Goal: Task Accomplishment & Management: Use online tool/utility

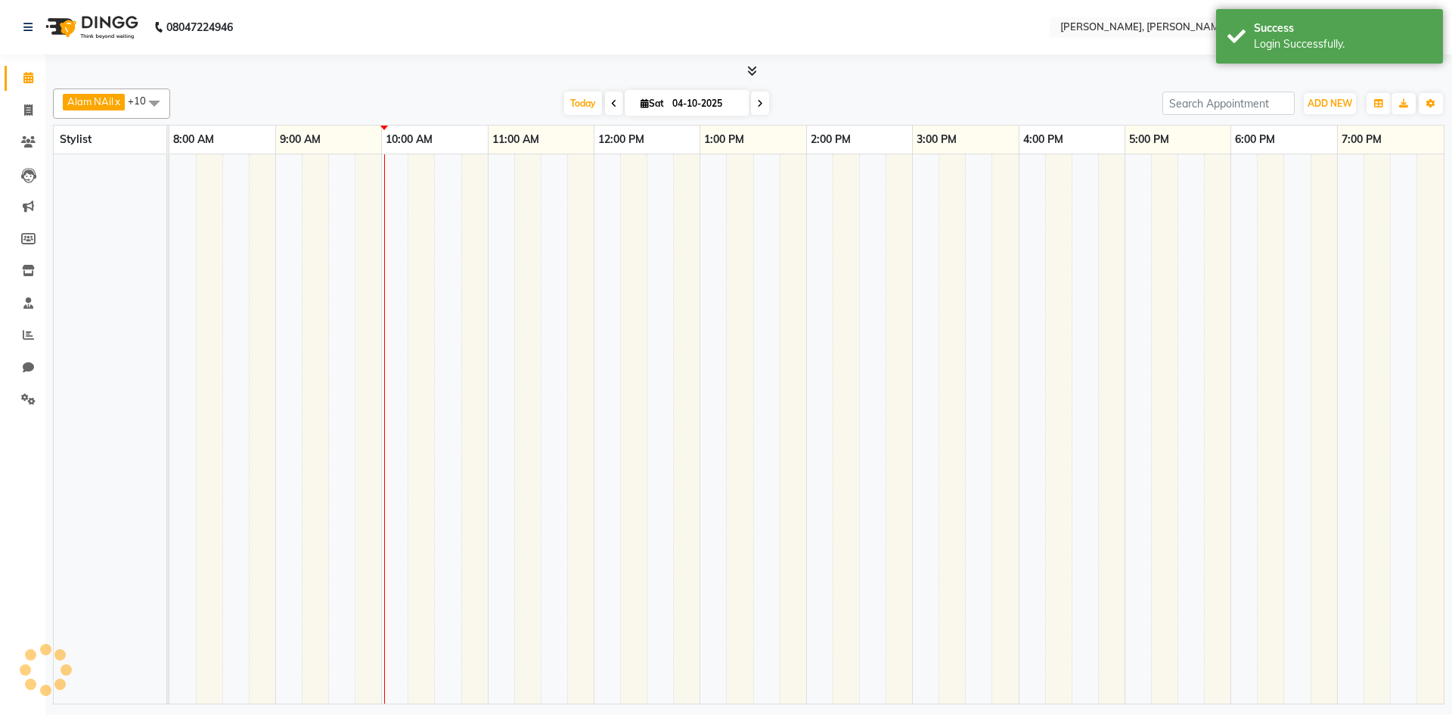
select select "en"
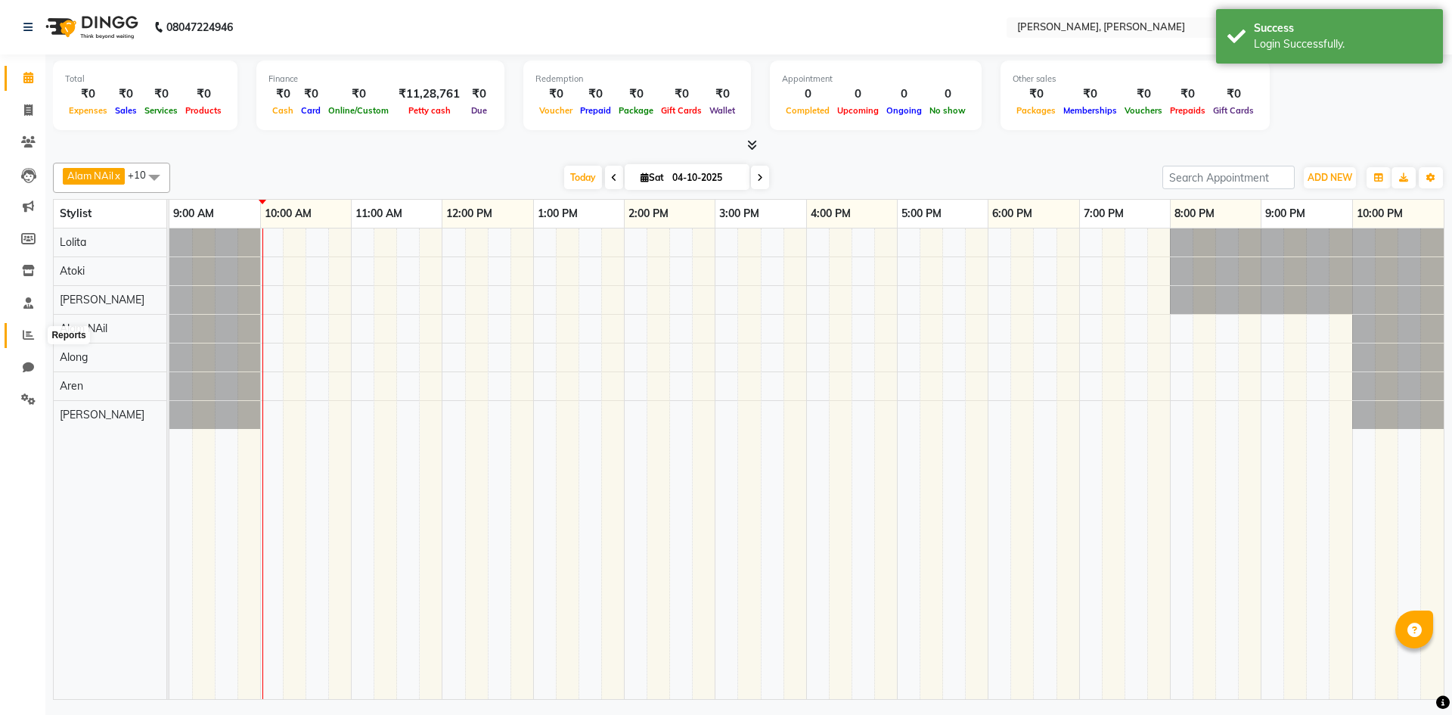
click at [35, 332] on span at bounding box center [28, 335] width 26 height 17
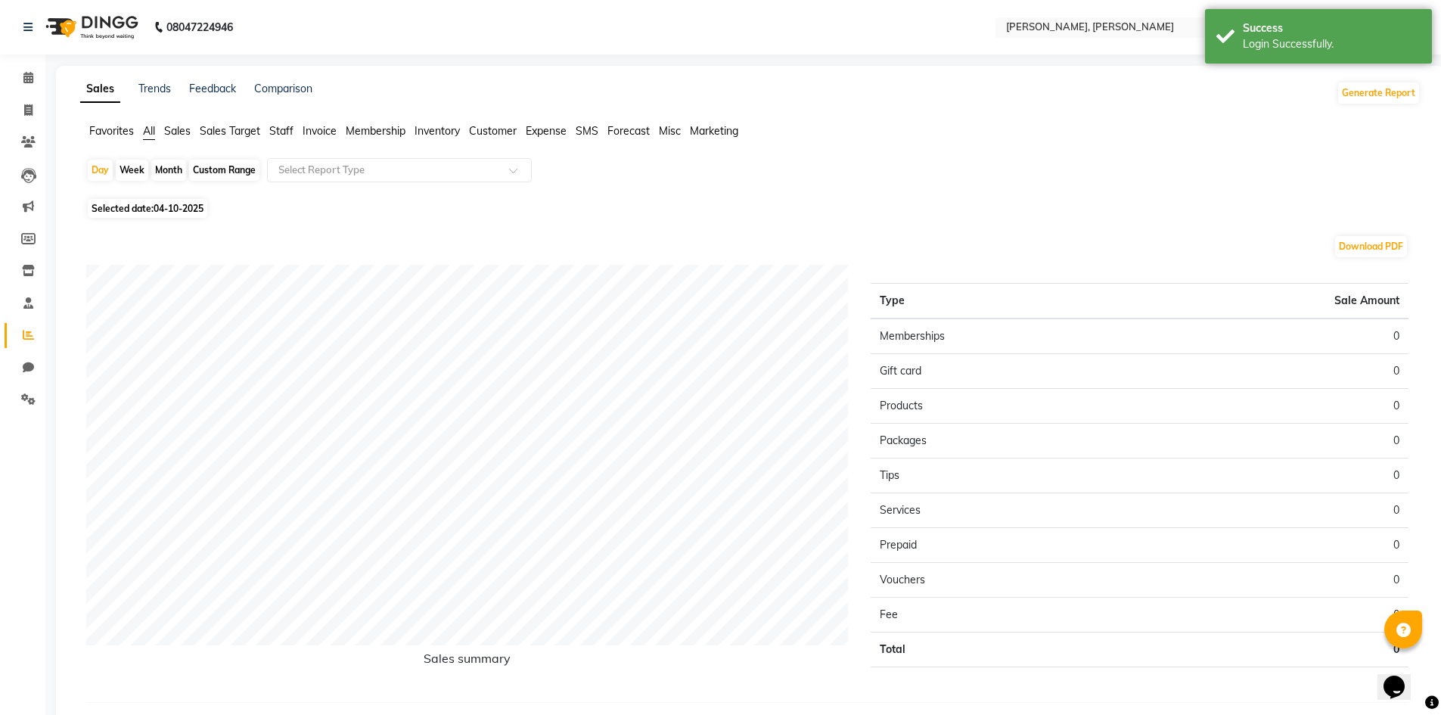
click at [156, 172] on div "Month" at bounding box center [168, 170] width 35 height 21
select select "10"
select select "2025"
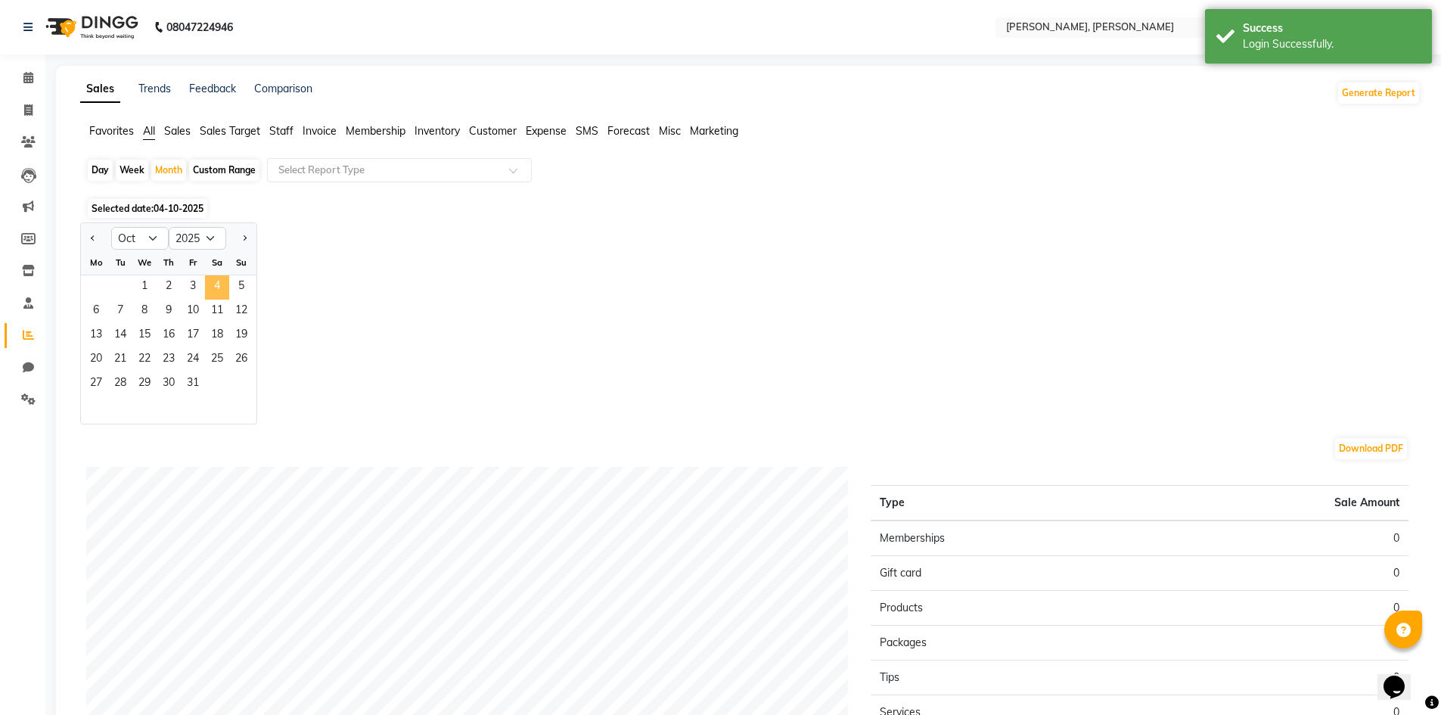
click at [222, 286] on span "4" at bounding box center [217, 287] width 24 height 24
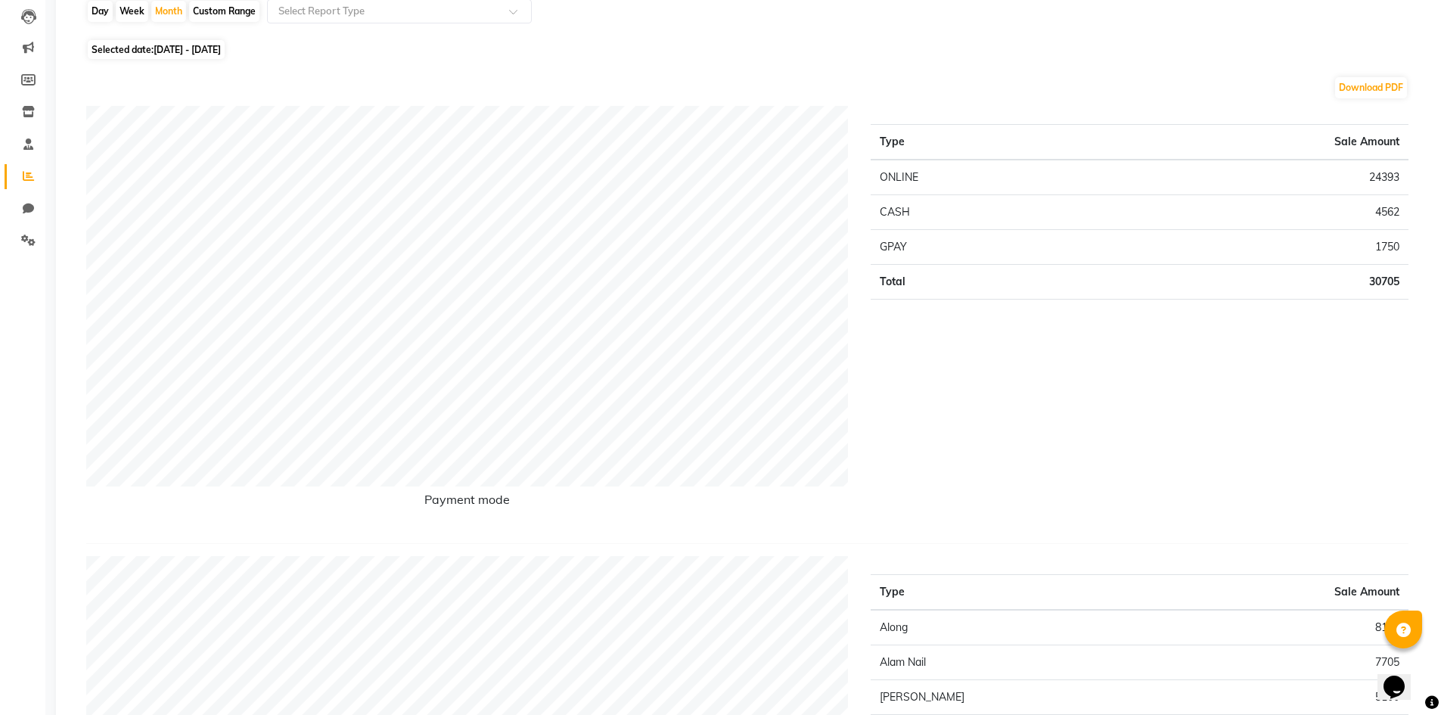
scroll to position [76, 0]
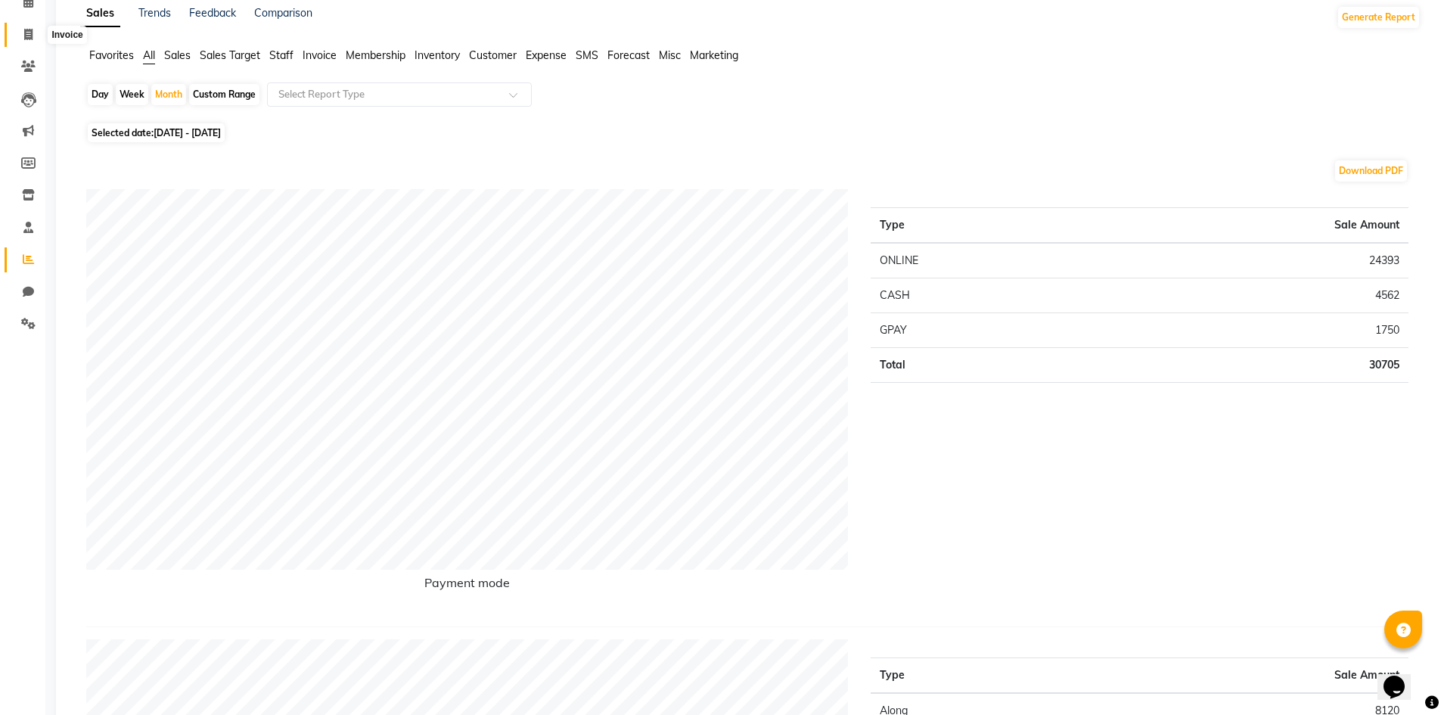
click at [22, 38] on span at bounding box center [28, 34] width 26 height 17
select select "service"
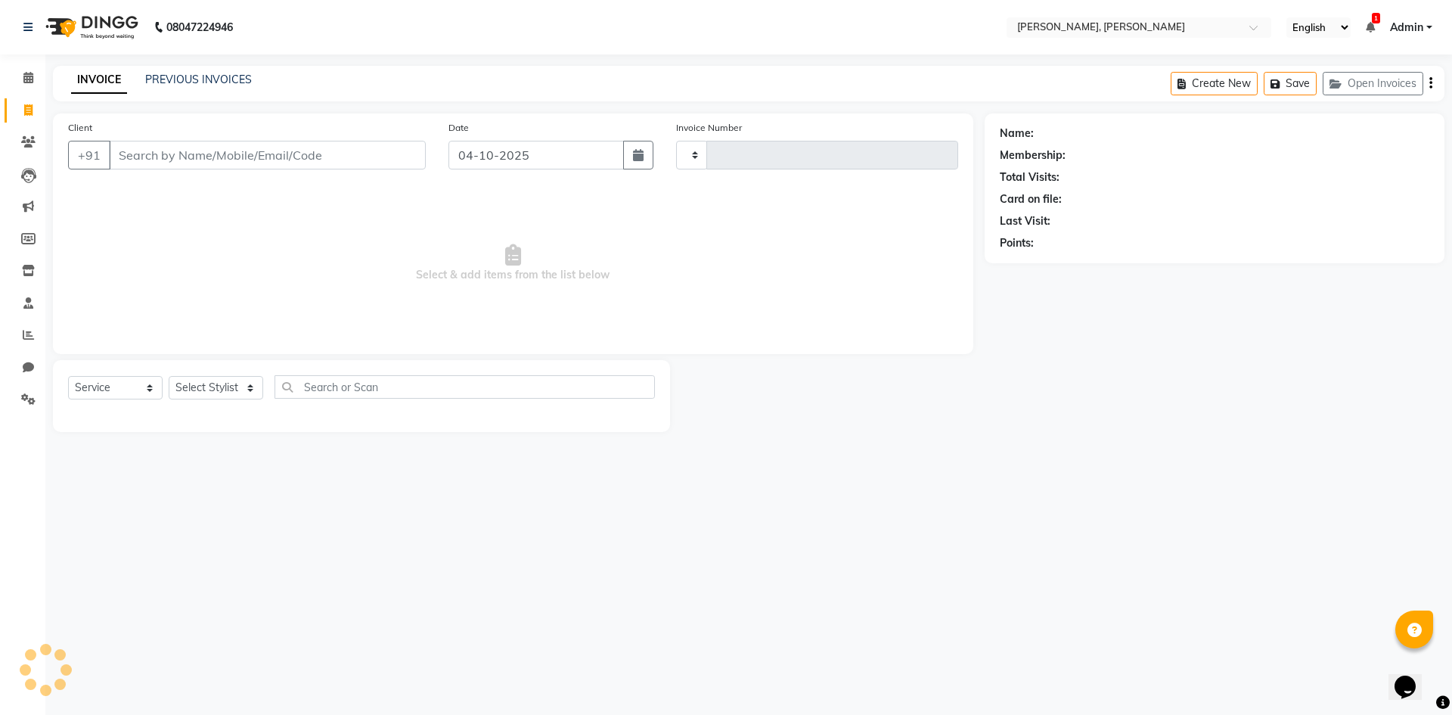
type input "0741"
select select "5264"
